Goal: Task Accomplishment & Management: Manage account settings

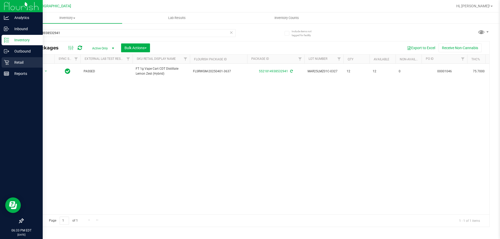
click at [4, 61] on icon at bounding box center [6, 62] width 5 height 5
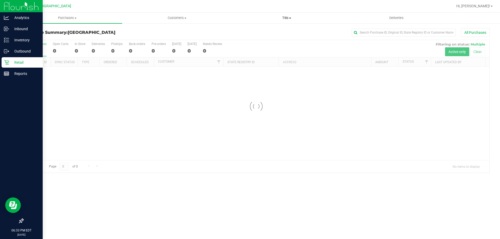
click at [289, 18] on span at bounding box center [290, 18] width 2 height 1
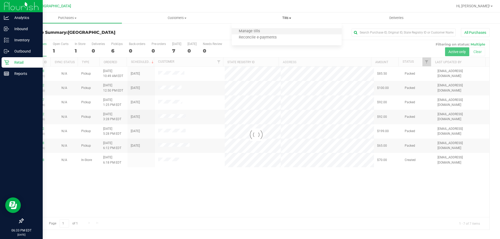
click at [282, 29] on li "Manage tills" at bounding box center [287, 31] width 110 height 6
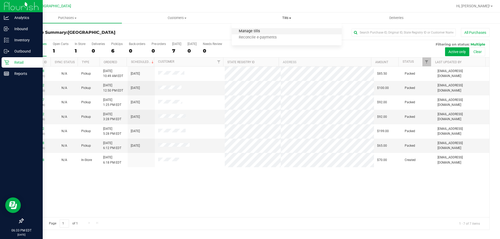
click at [258, 33] on span "Manage tills" at bounding box center [249, 31] width 35 height 4
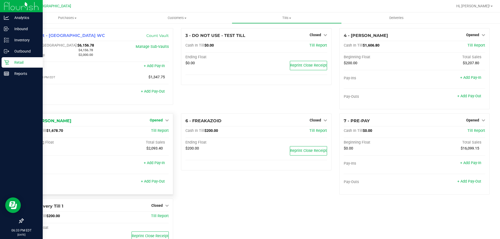
click at [159, 119] on span "Opened" at bounding box center [156, 120] width 13 height 4
click at [158, 133] on link "Close Till" at bounding box center [157, 131] width 14 height 4
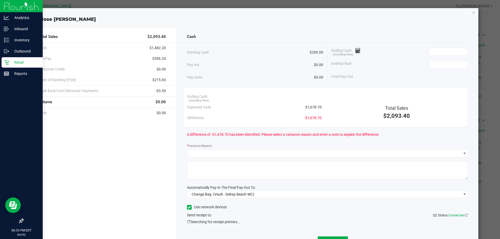
click at [454, 46] on div "Ending Cash (including float)" at bounding box center [399, 51] width 137 height 13
click at [453, 49] on input at bounding box center [448, 51] width 38 height 7
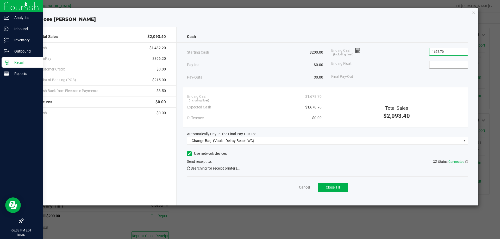
type input "$1,678.70"
click at [442, 67] on input at bounding box center [448, 64] width 38 height 7
type input "$200.00"
click at [369, 106] on div "Total Sales" at bounding box center [396, 108] width 134 height 7
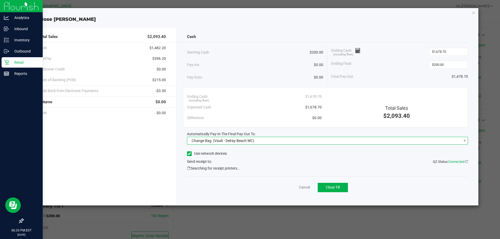
click at [263, 139] on span "Change Bag (Vault - Delray Beach WC)" at bounding box center [324, 140] width 274 height 7
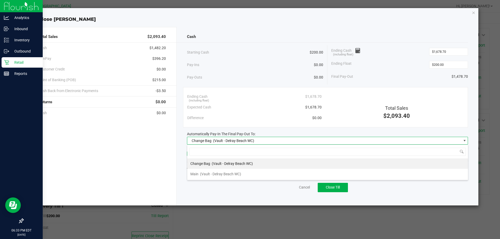
scroll to position [8, 281]
click at [220, 169] on div "Main (Vault - [GEOGRAPHIC_DATA] WC)" at bounding box center [215, 173] width 51 height 9
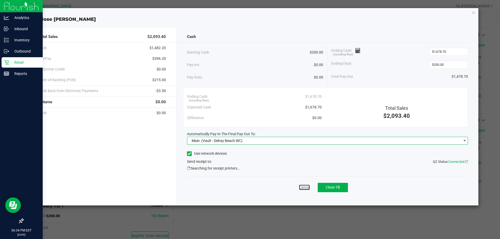
click at [303, 186] on link "Cancel" at bounding box center [304, 187] width 11 height 5
